Goal: Information Seeking & Learning: Learn about a topic

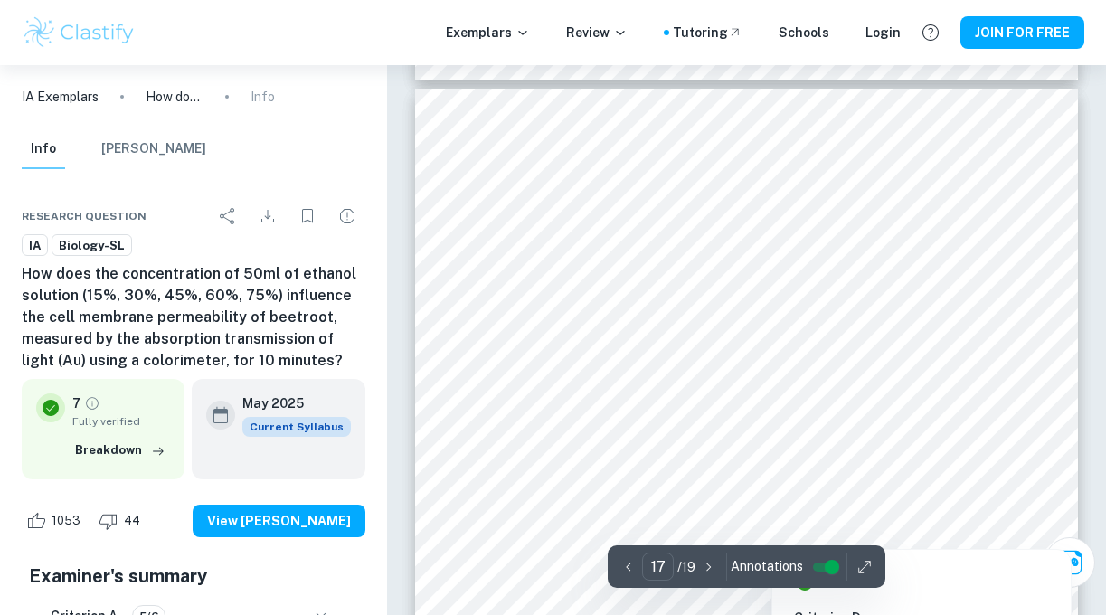
scroll to position [15462, 0]
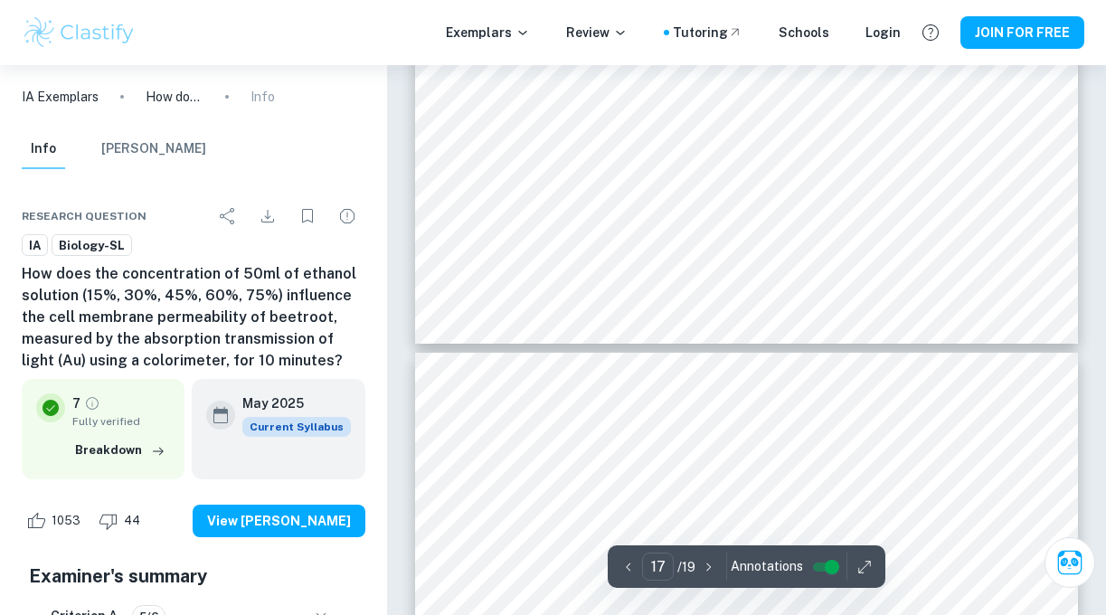
type input "16"
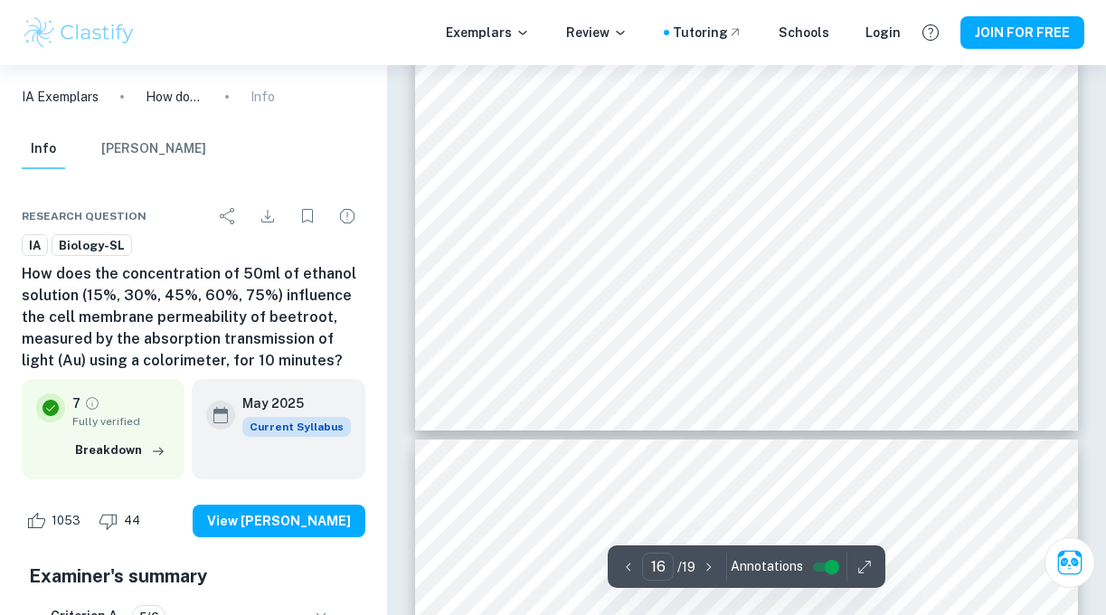
scroll to position [15122, 0]
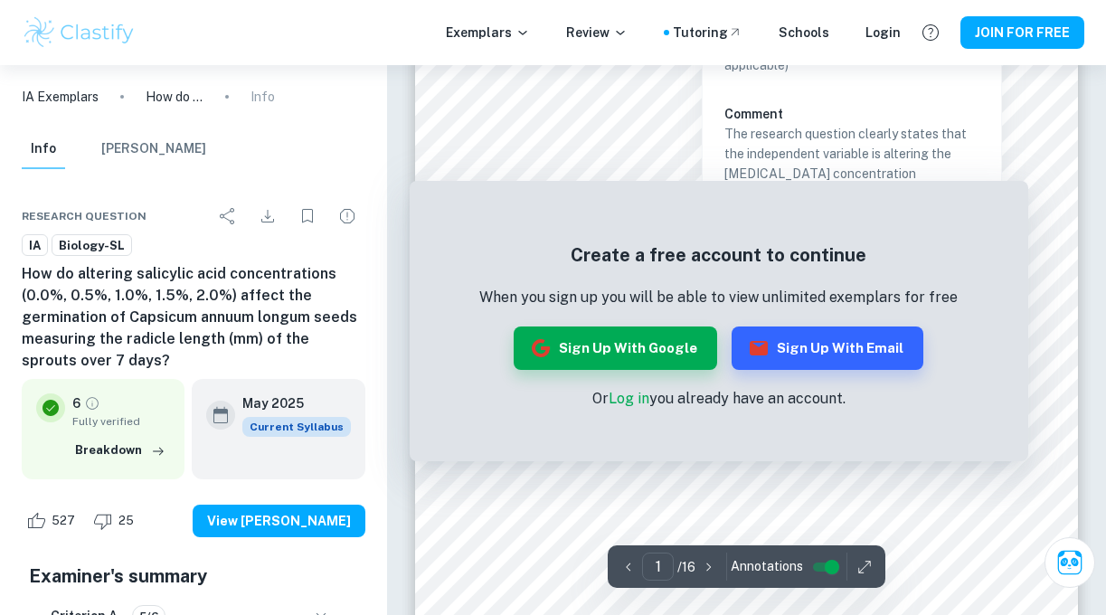
scroll to position [1476, 0]
